Goal: Information Seeking & Learning: Learn about a topic

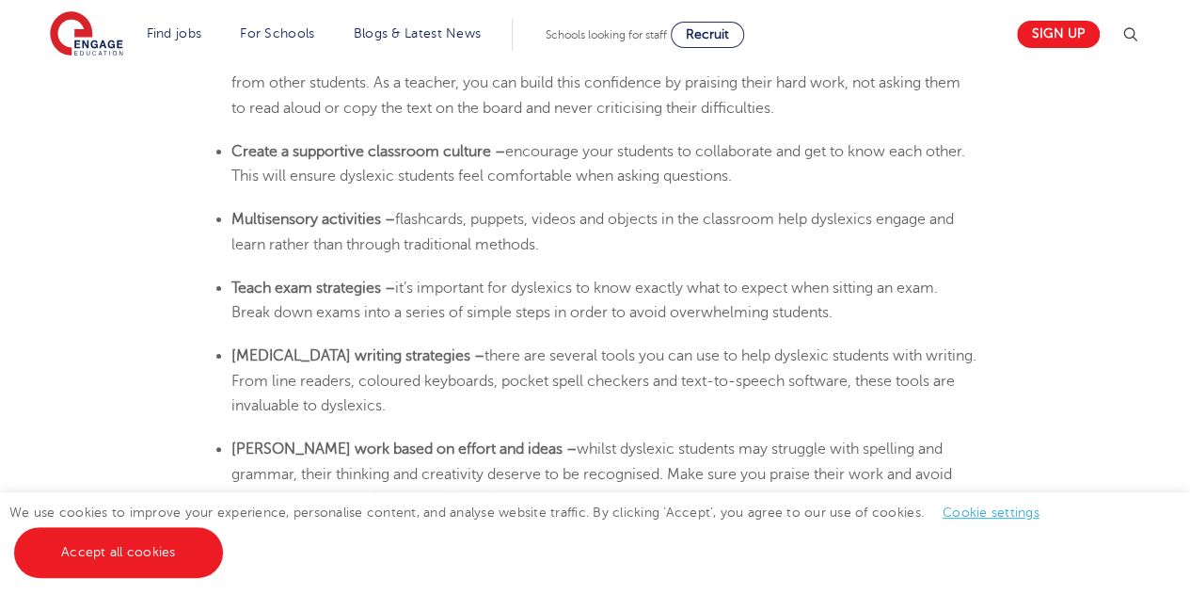
scroll to position [3605, 0]
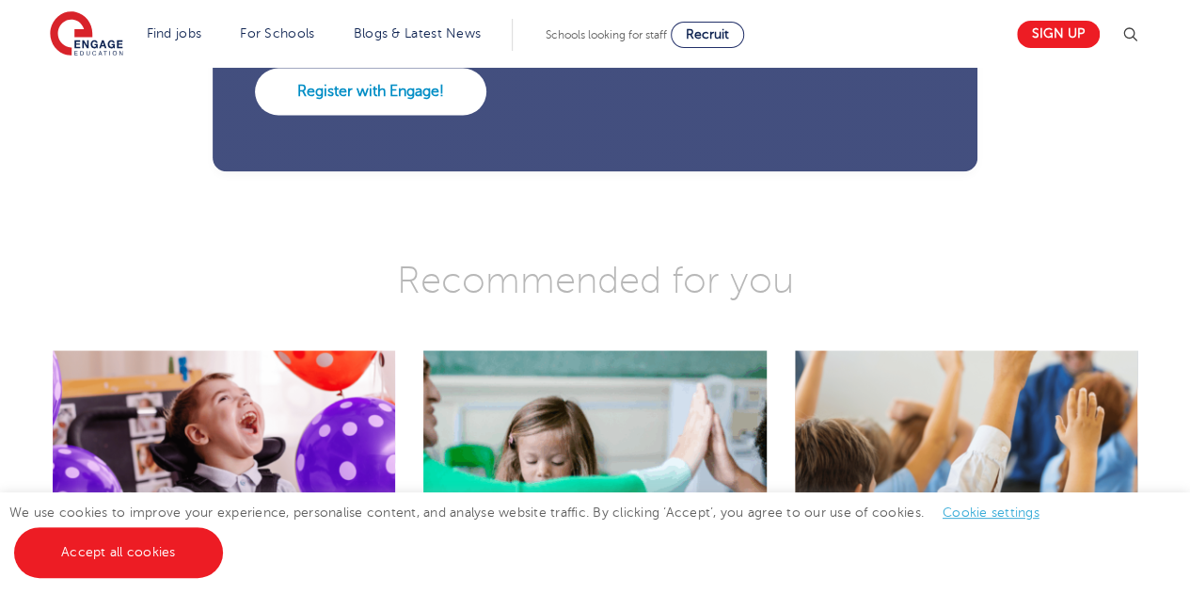
scroll to position [5415, 0]
